Goal: Find contact information: Find contact information

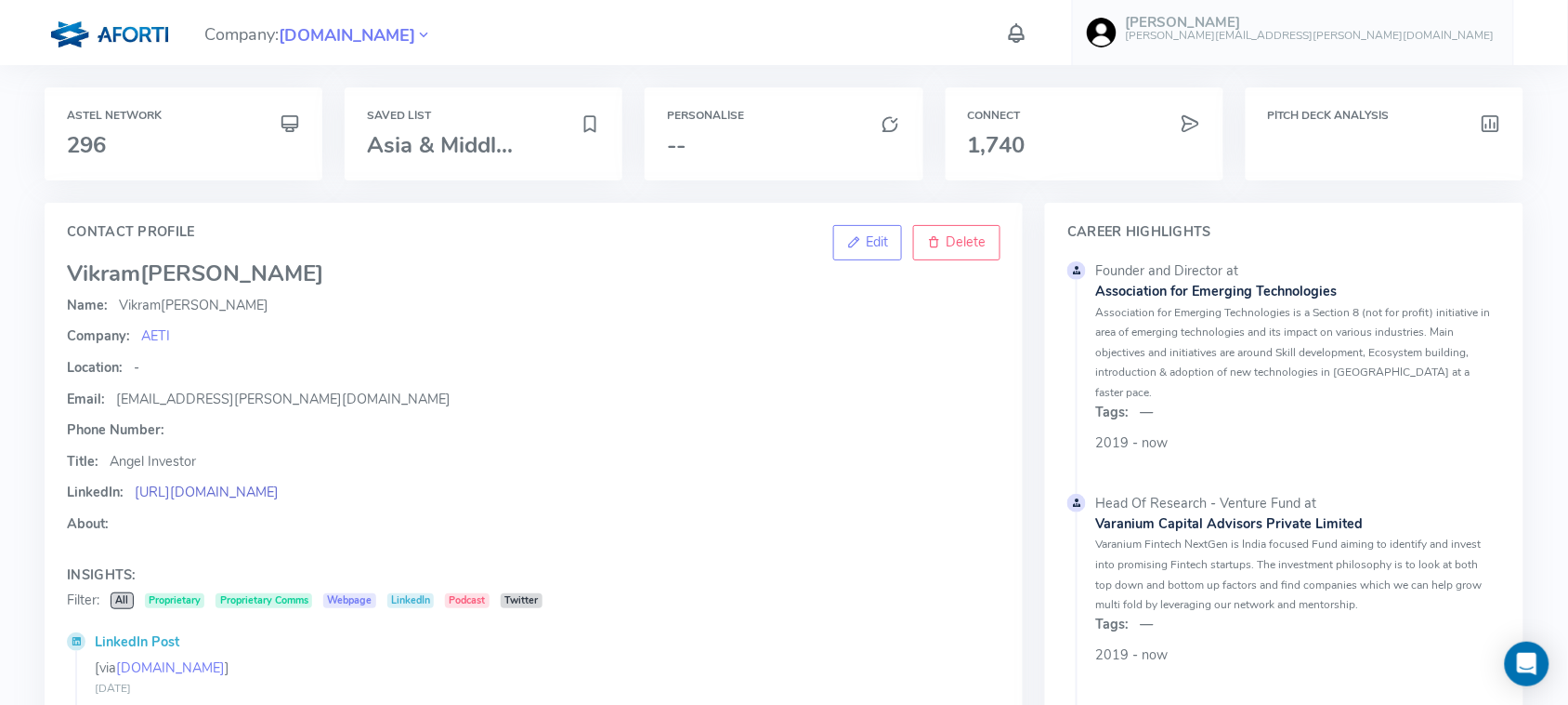
click at [279, 491] on link "https://www.linkedin.com/in/vikrampandya" at bounding box center [206, 492] width 144 height 19
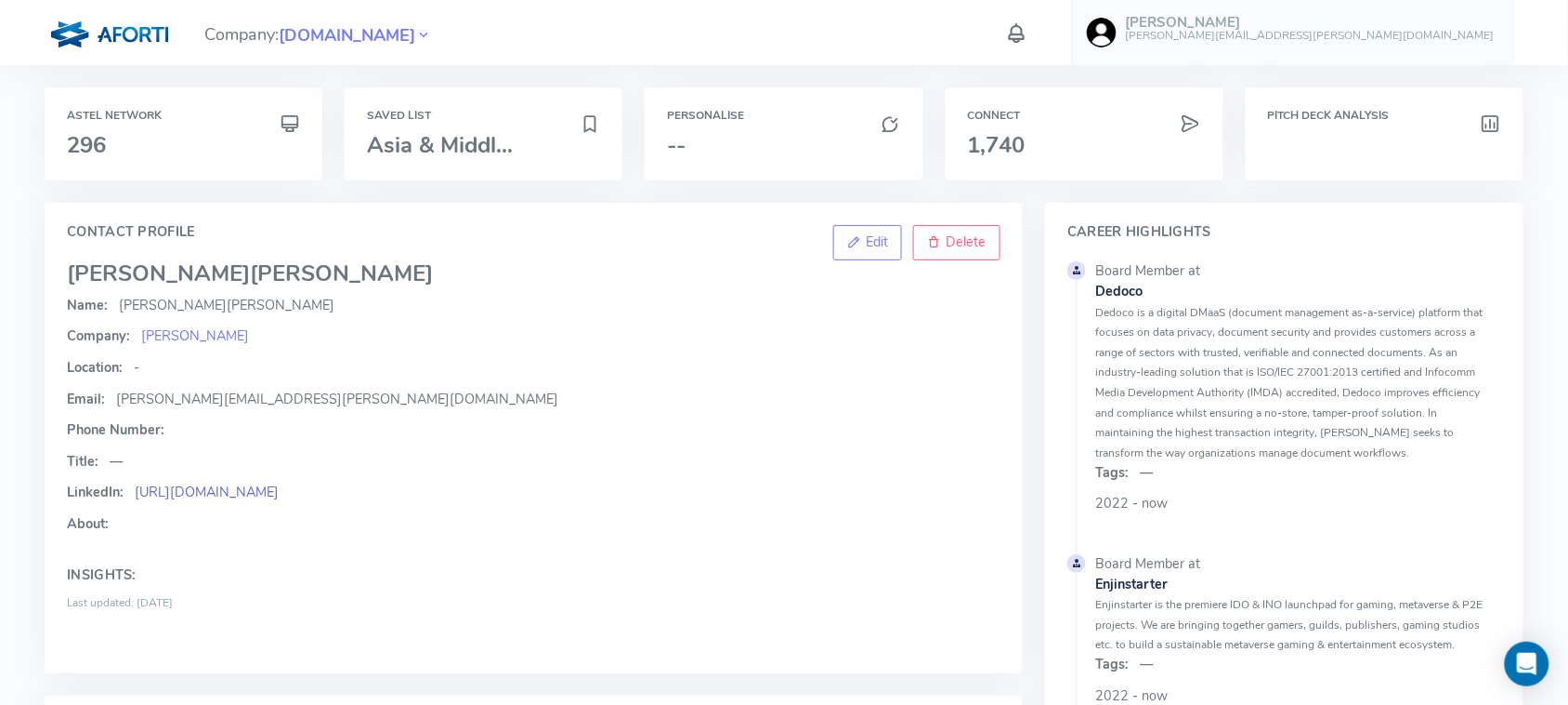
click at [279, 487] on link "https://www.linkedin.com/in/kellychoo" at bounding box center [206, 492] width 144 height 19
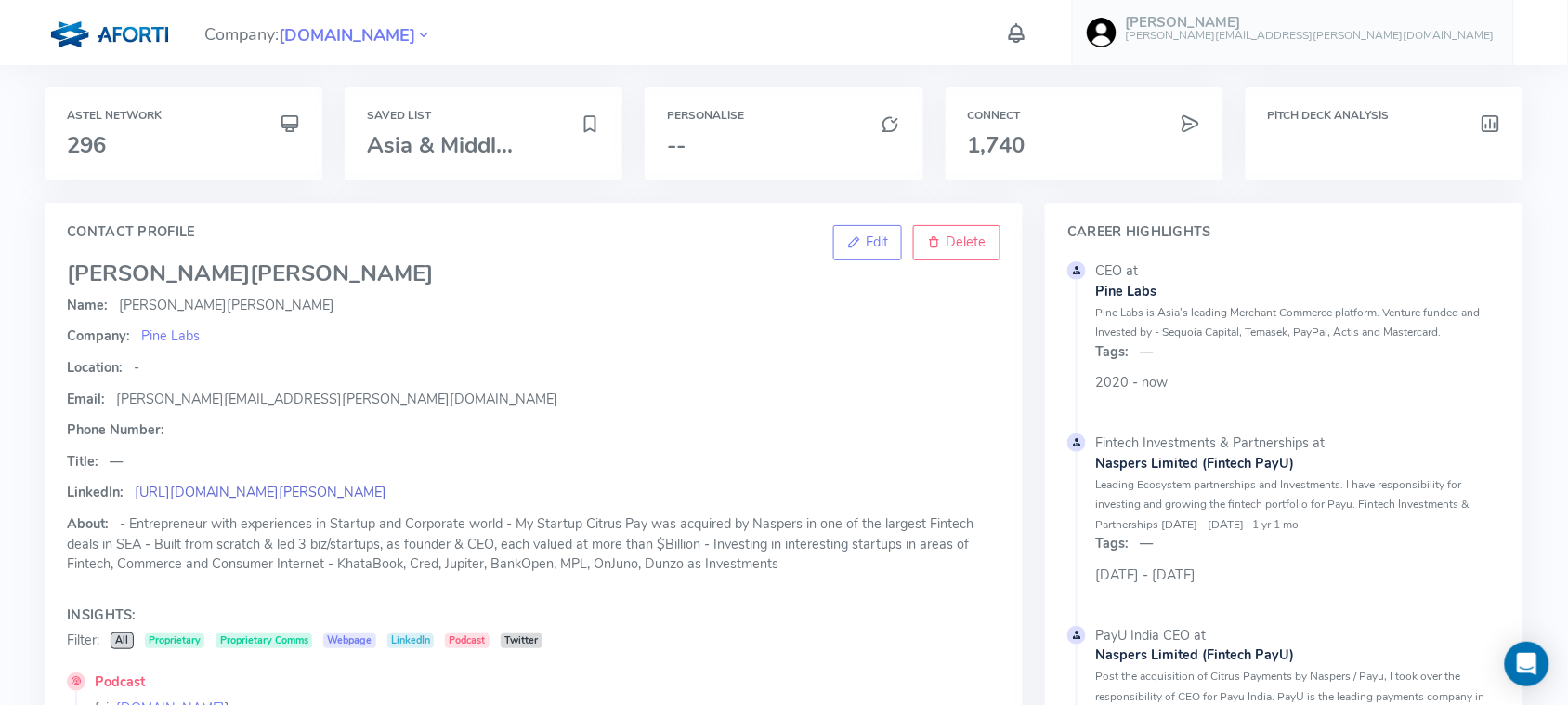
click at [357, 489] on link "https://www.linkedin.com/in/amrish-rau-4158339/" at bounding box center [261, 492] width 252 height 19
click at [382, 489] on link "https://www.linkedin.com/in/amrish-rau-4158339/" at bounding box center [261, 492] width 252 height 19
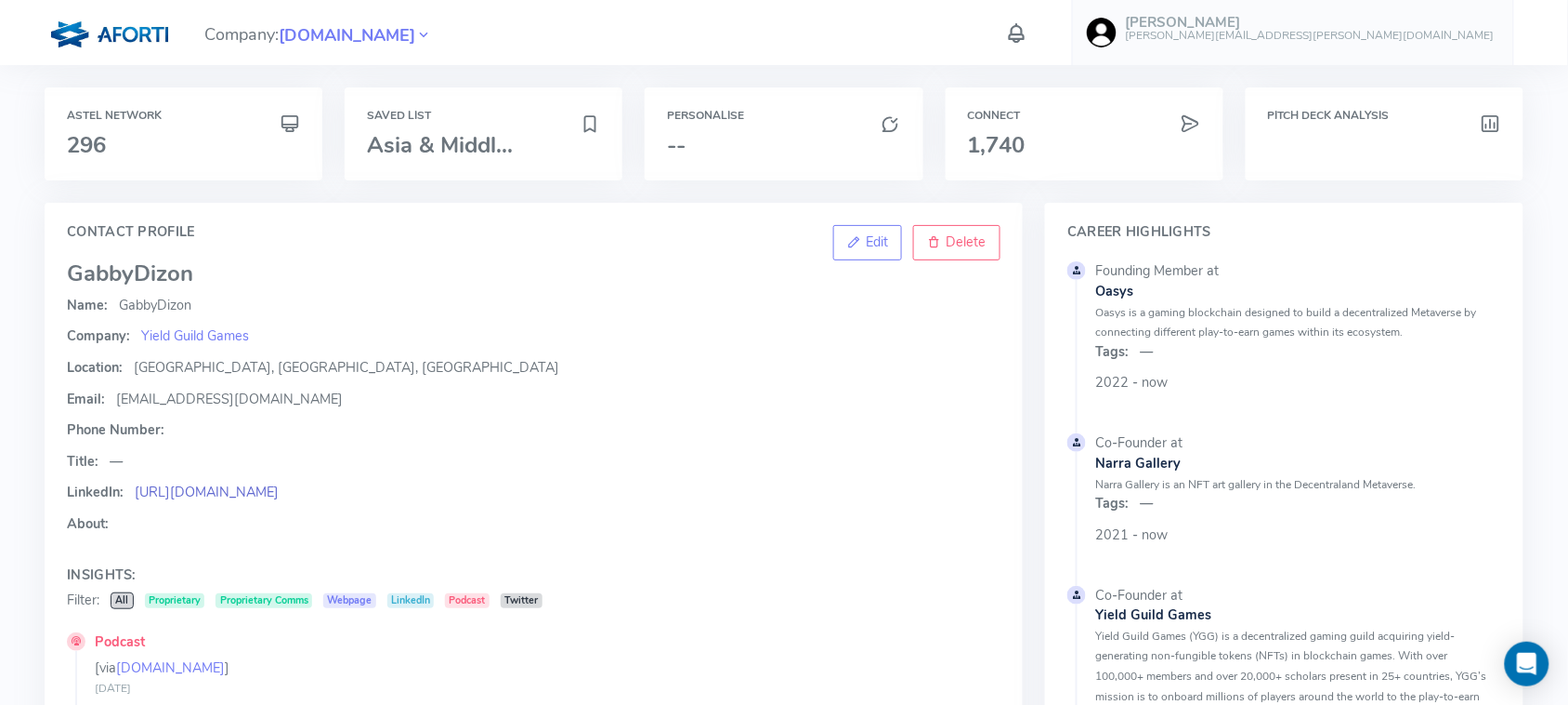
click at [266, 495] on link "https://ph.linkedin.com/in/gabbydizon" at bounding box center [206, 492] width 144 height 19
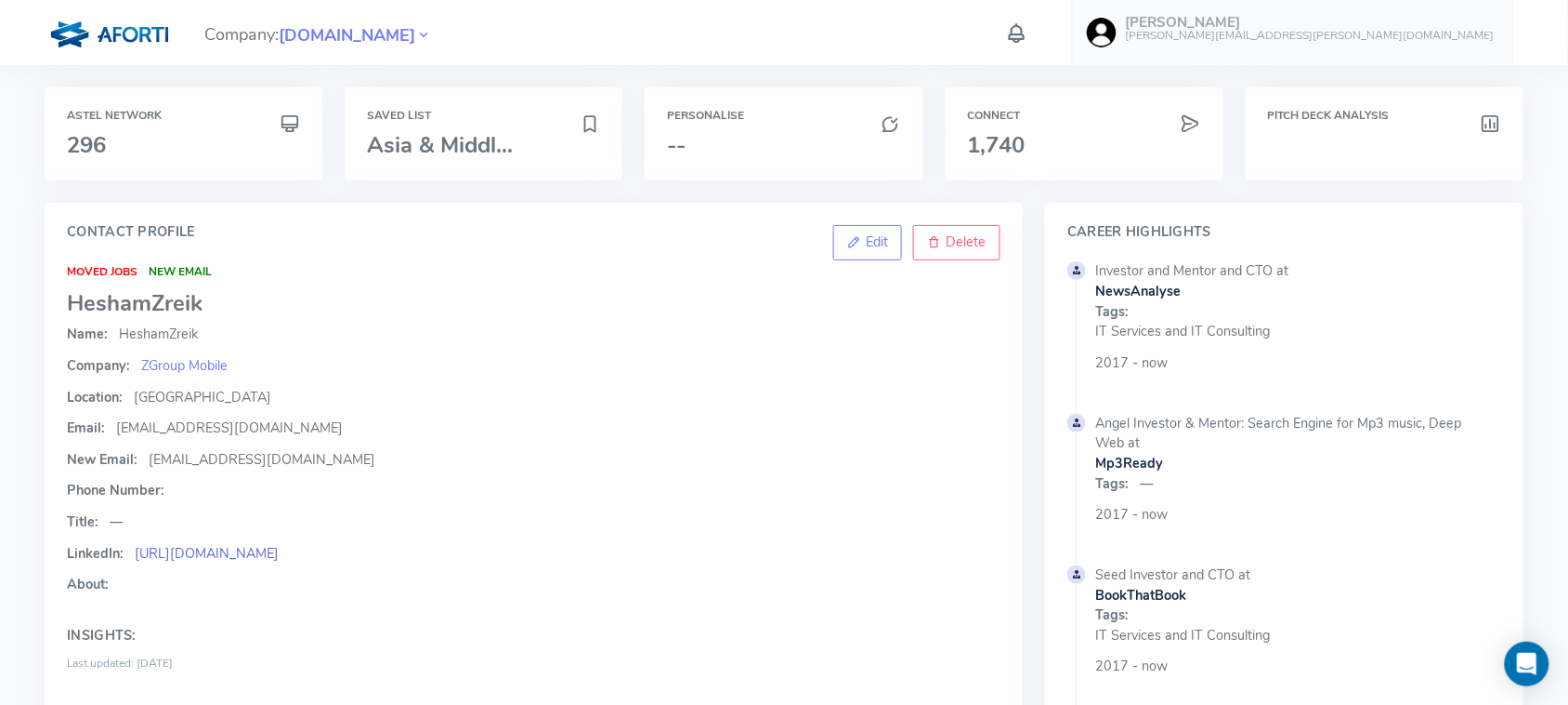
click at [279, 547] on link "https://www.linkedin.com/in/heshamzreik/" at bounding box center [206, 553] width 144 height 19
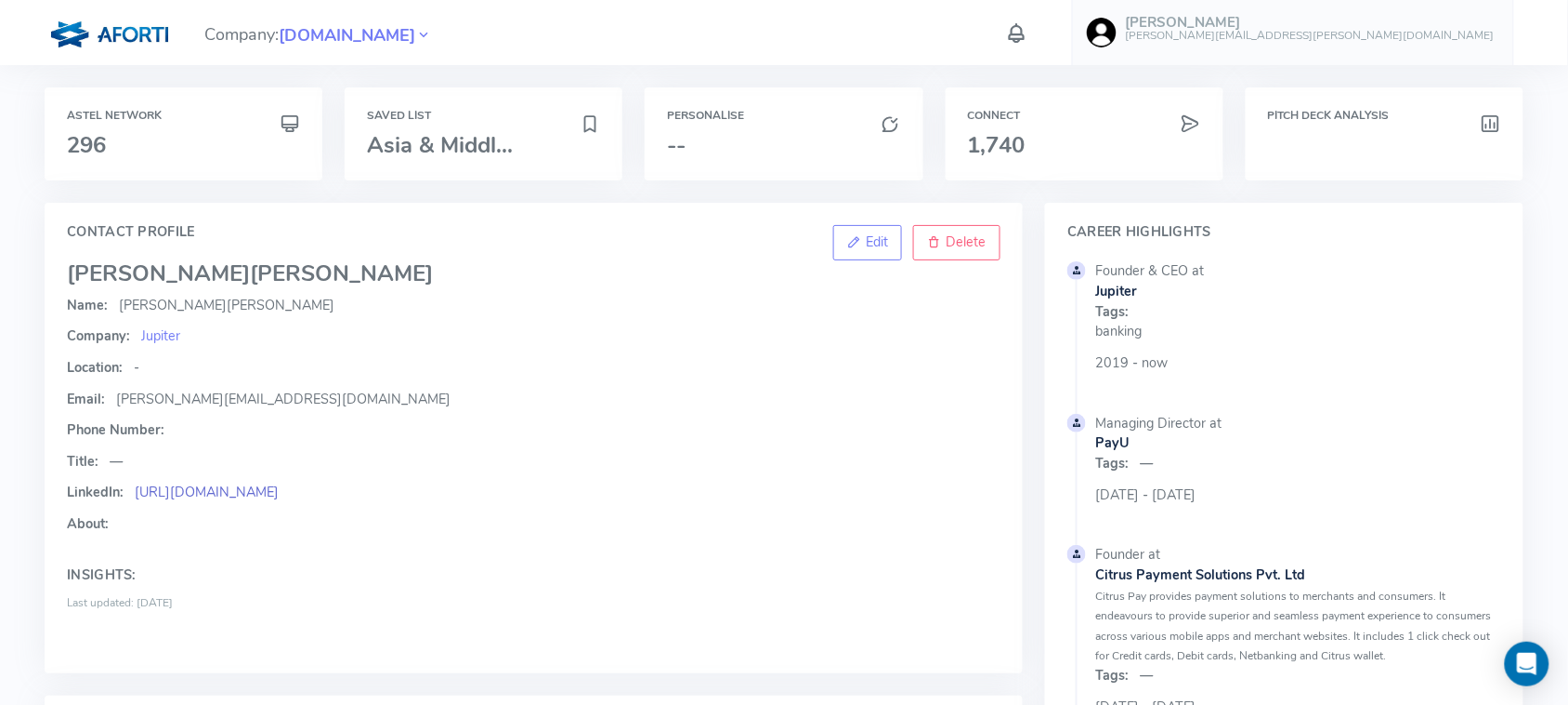
click at [279, 490] on link "https://in.linkedin.com/in/guptajiten" at bounding box center [206, 492] width 144 height 19
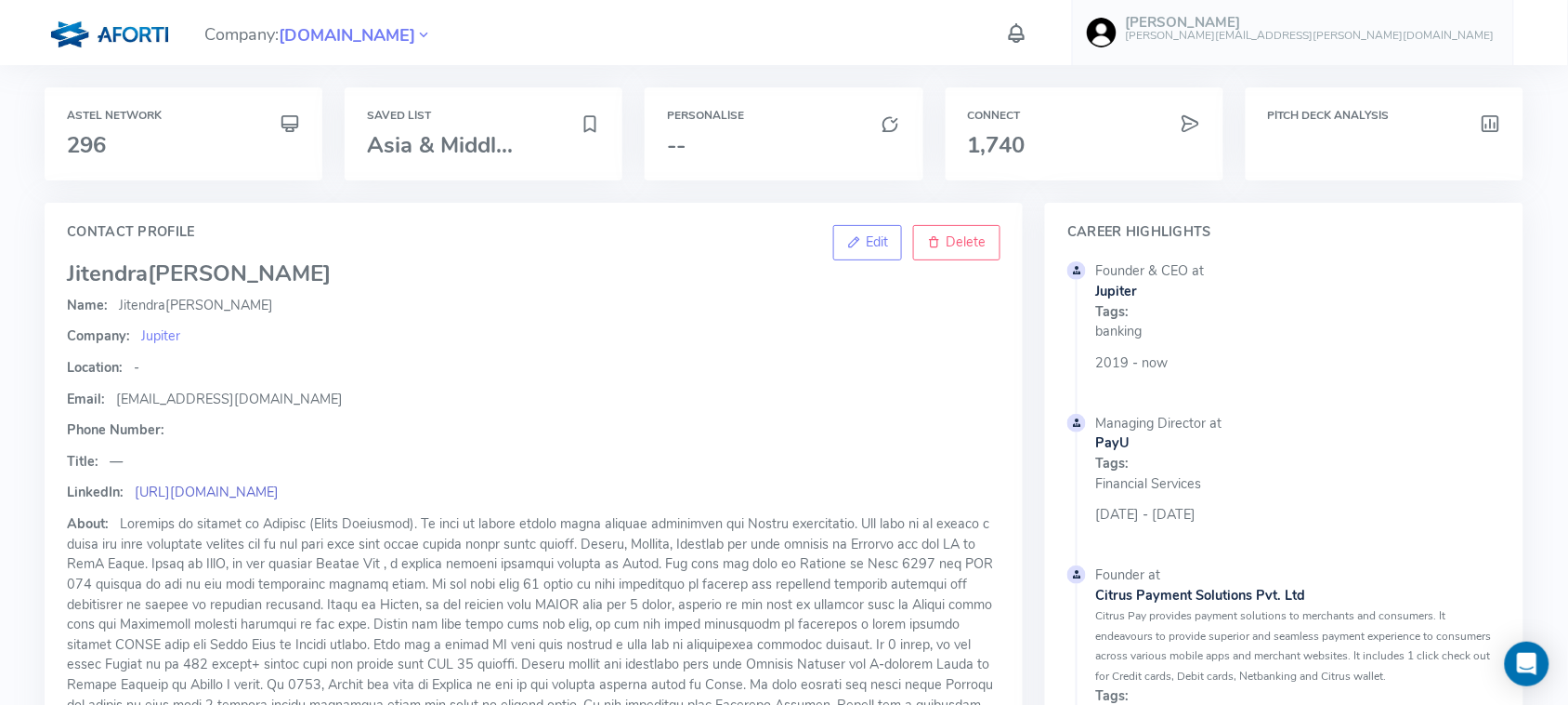
click at [240, 490] on link "[URL][DOMAIN_NAME]" at bounding box center [206, 492] width 144 height 19
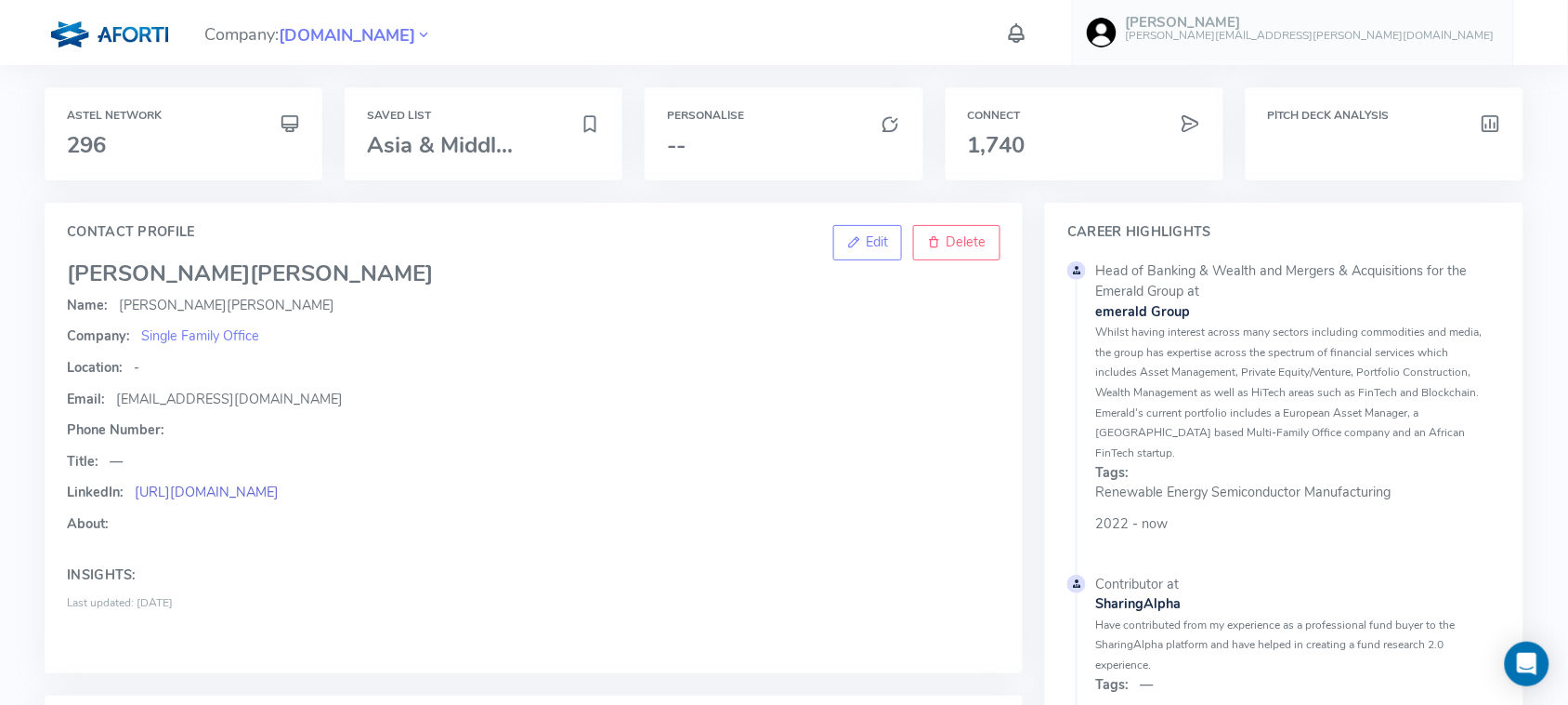
click at [279, 490] on link "https://linkedin.com/in/nicholaskhanroper/" at bounding box center [206, 492] width 144 height 19
click at [232, 389] on span "nkr@advantage-familyoffice.com" at bounding box center [229, 398] width 226 height 19
click at [227, 401] on span "nkr@advantage-familyoffice.com" at bounding box center [229, 398] width 226 height 19
click at [226, 401] on span "nkr@advantage-familyoffice.com" at bounding box center [229, 398] width 226 height 19
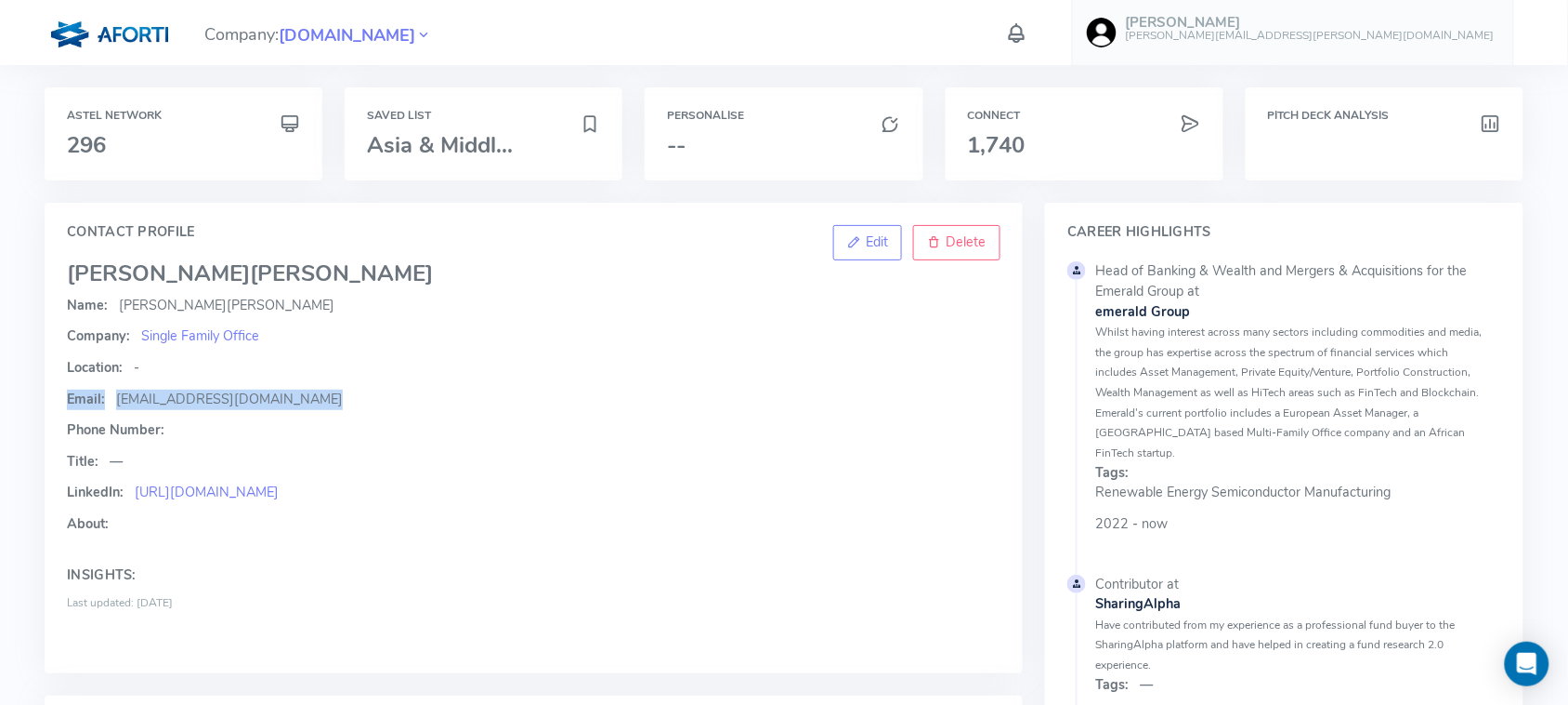
click at [220, 395] on span "nkr@advantage-familyoffice.com" at bounding box center [229, 398] width 226 height 19
drag, startPoint x: 116, startPoint y: 401, endPoint x: 323, endPoint y: 393, distance: 207.2
click at [323, 393] on p "Email: nkr@advantage-familyoffice.com" at bounding box center [533, 399] width 934 height 21
copy span "nkr@advantage-familyoffice.com"
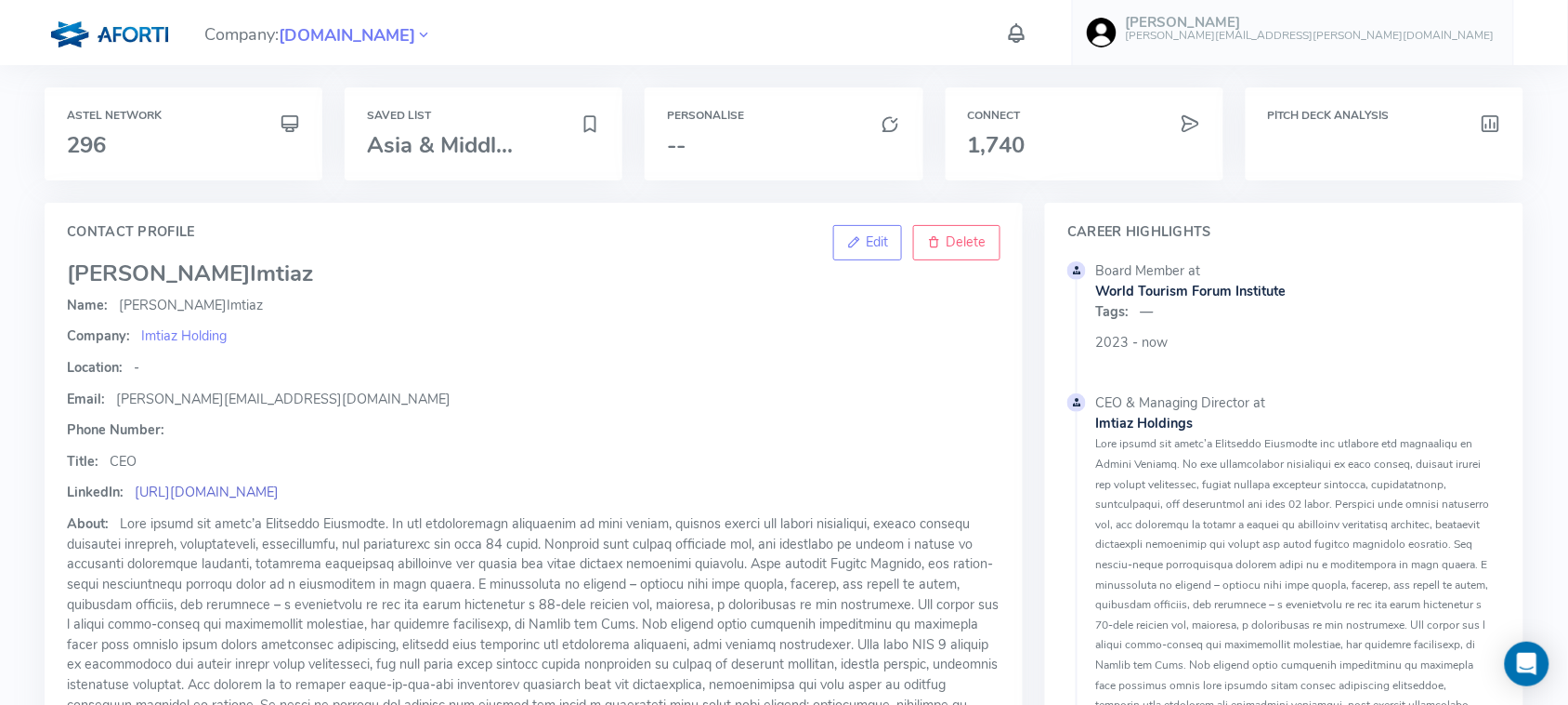
click at [279, 494] on link "[URL][DOMAIN_NAME]" at bounding box center [206, 492] width 144 height 19
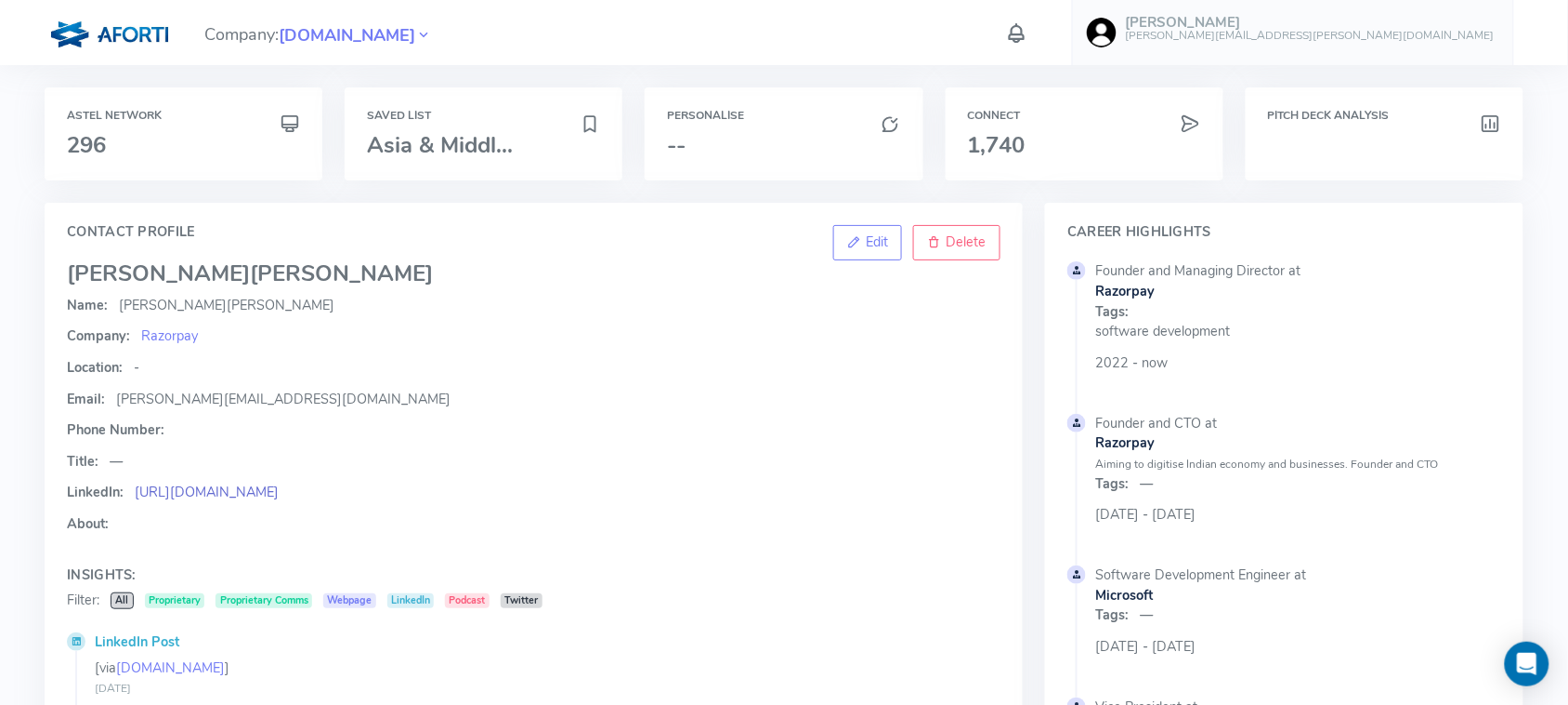
click at [279, 490] on link "https://linkedin.com/in/kumarshashank" at bounding box center [206, 492] width 144 height 19
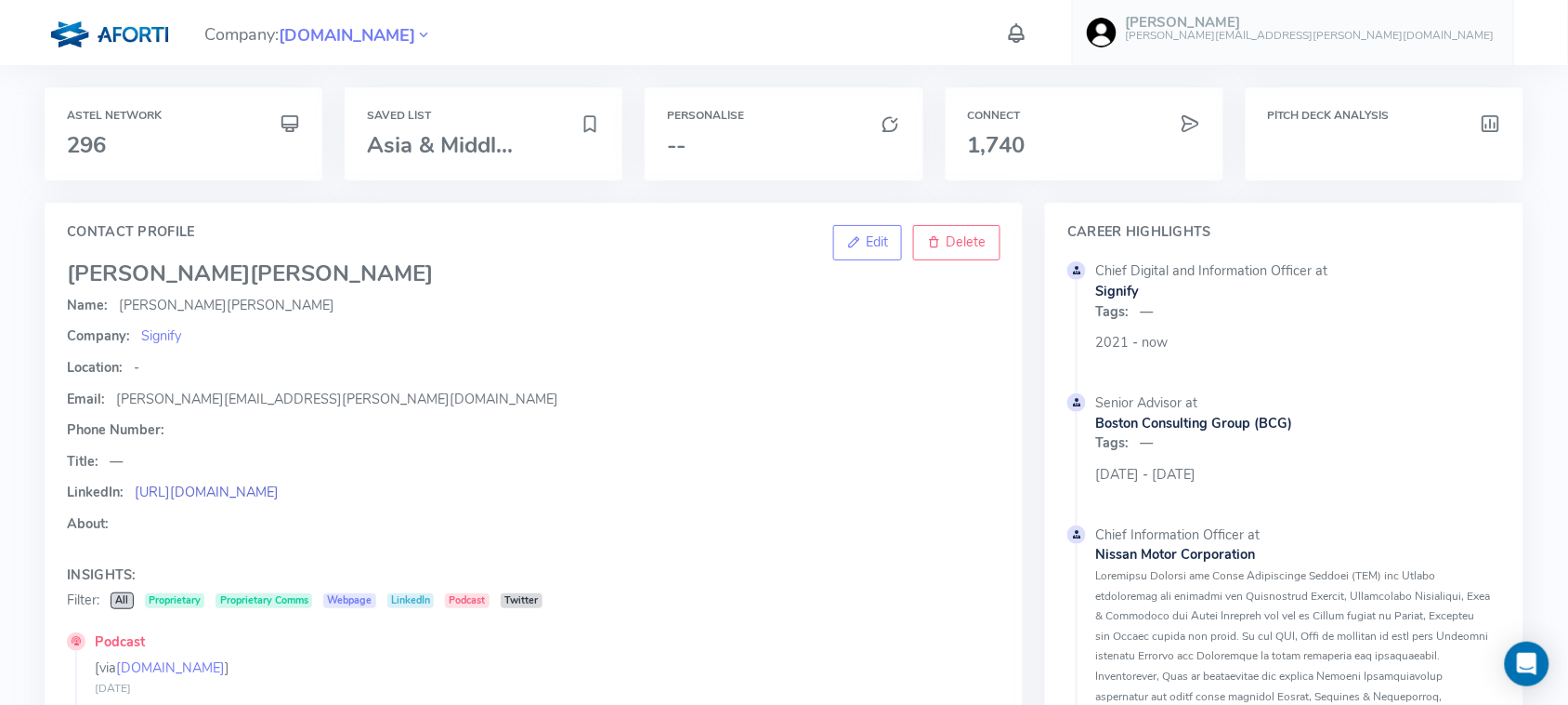
click at [279, 489] on link "https://www.linkedin.com/in/anthonythomasa/" at bounding box center [206, 492] width 144 height 19
click at [307, 502] on p "LinkedIn: https://www.linkedin.com/in/anthonythomasa/" at bounding box center [533, 493] width 934 height 21
click at [279, 487] on link "https://www.linkedin.com/in/anthonythomasa/" at bounding box center [206, 492] width 144 height 19
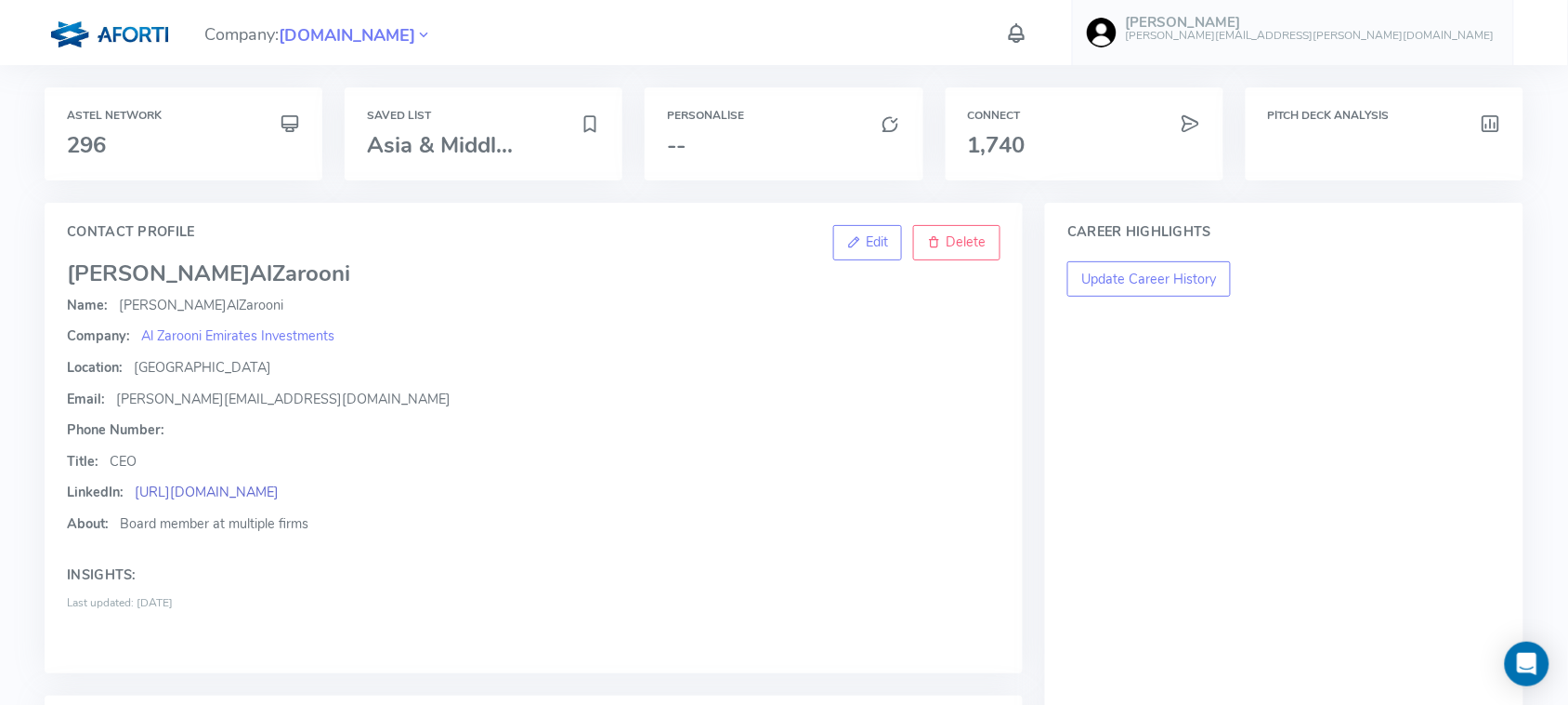
click at [279, 497] on link "[URL][DOMAIN_NAME]" at bounding box center [206, 492] width 144 height 19
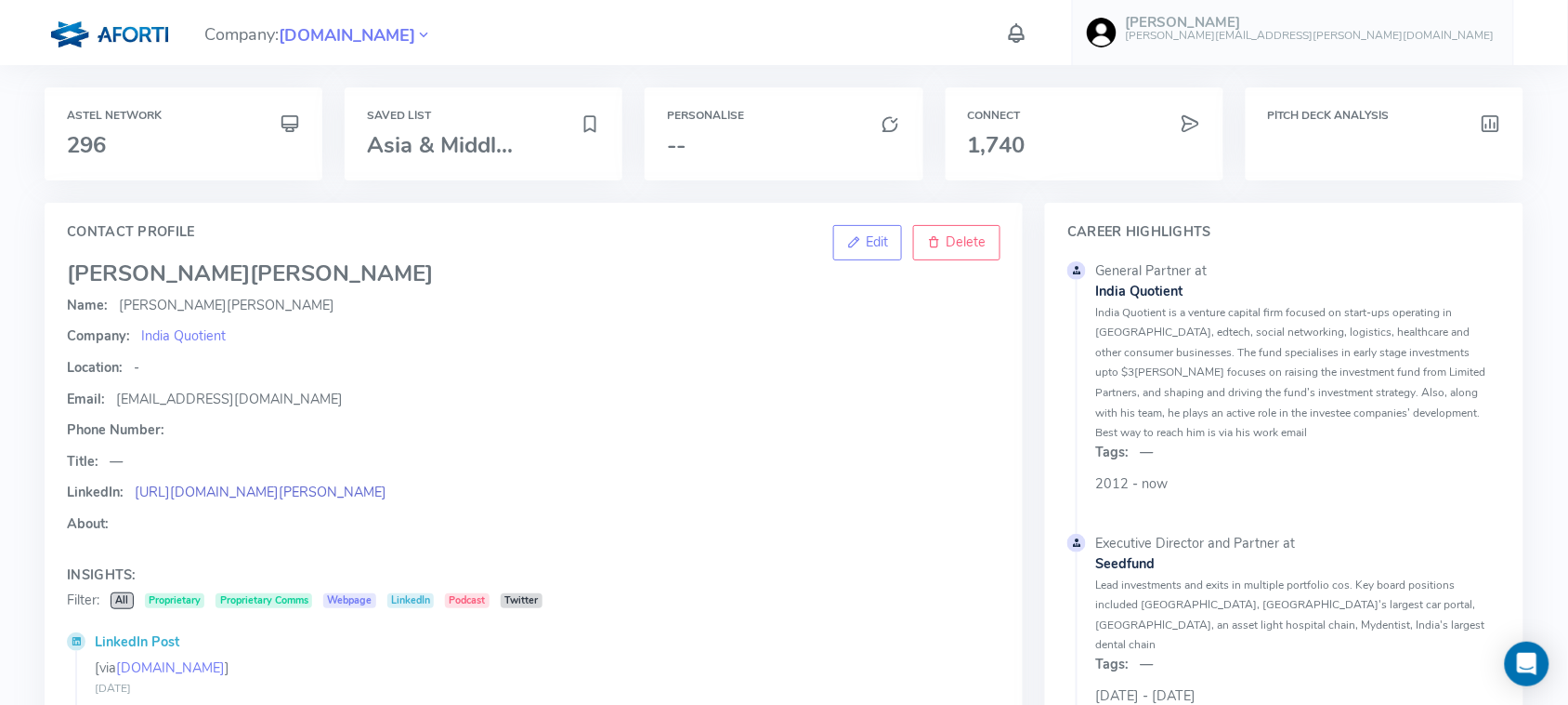
click at [334, 485] on link "https://www.linkedin.com/in/anand-lunia-9816a53/?originalSubdomain=in" at bounding box center [261, 492] width 252 height 19
